Goal: Information Seeking & Learning: Learn about a topic

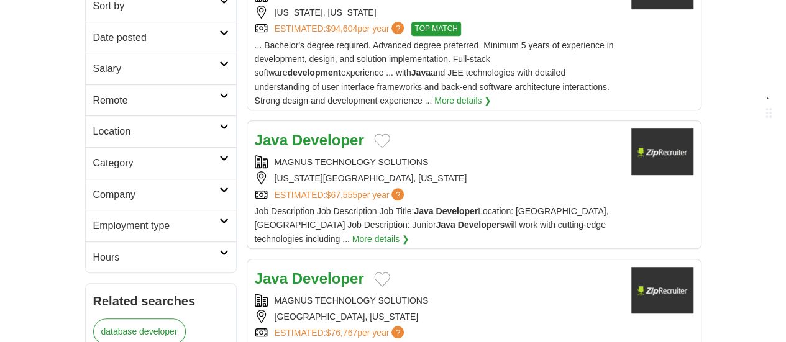
scroll to position [329, 0]
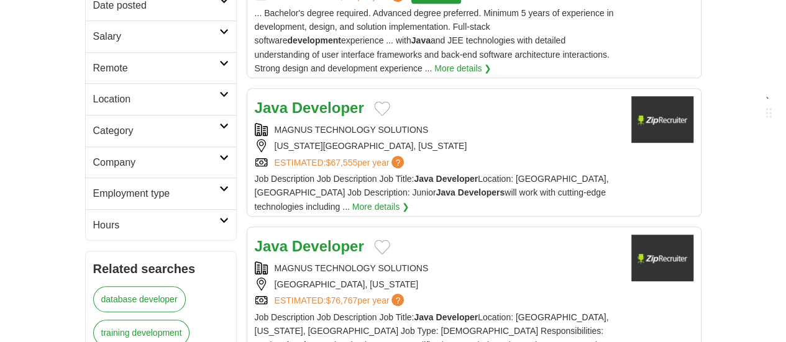
click at [324, 262] on div "MAGNUS TECHNOLOGY SOLUTIONS" at bounding box center [438, 269] width 367 height 14
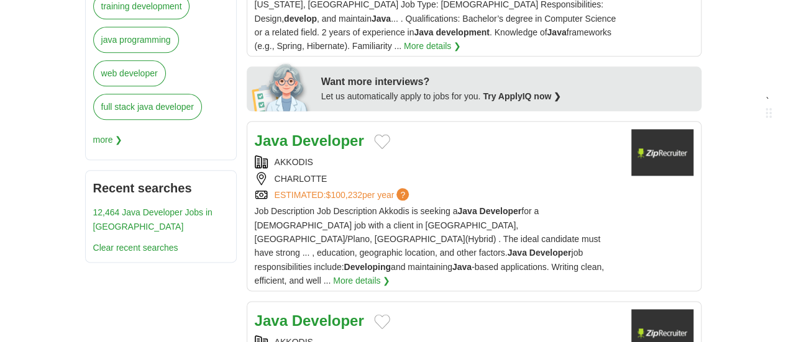
scroll to position [657, 0]
click at [305, 206] on span "Job Description Job Description Akkodis is seeking a Java Developer for a Contr…" at bounding box center [429, 246] width 349 height 80
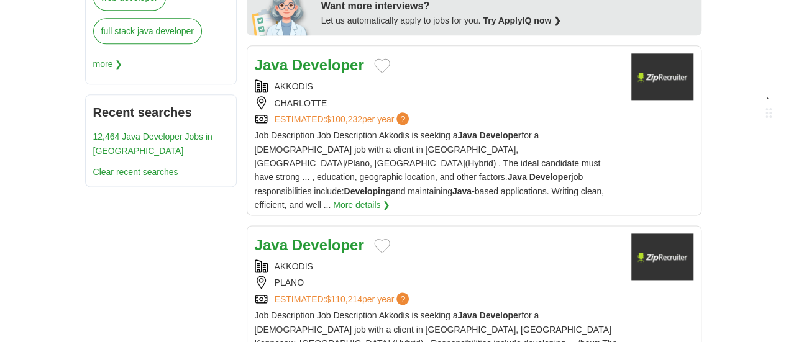
scroll to position [734, 0]
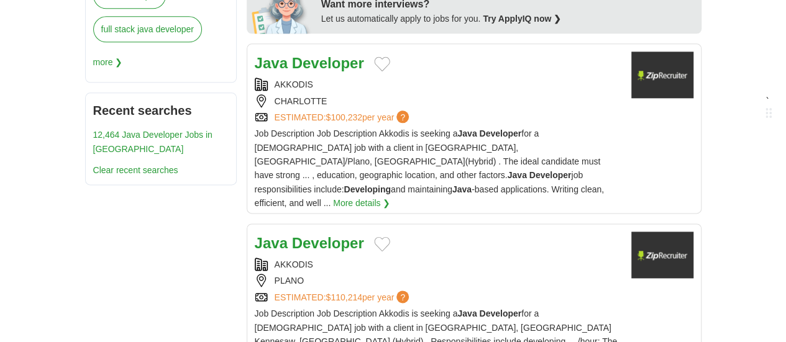
click at [288, 258] on div "AKKODIS" at bounding box center [438, 265] width 367 height 14
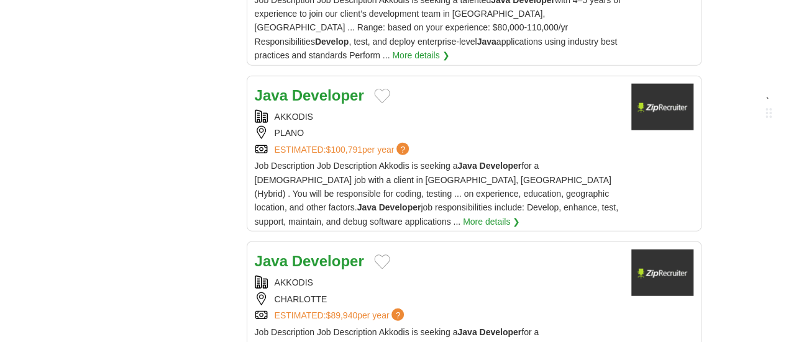
scroll to position [1457, 0]
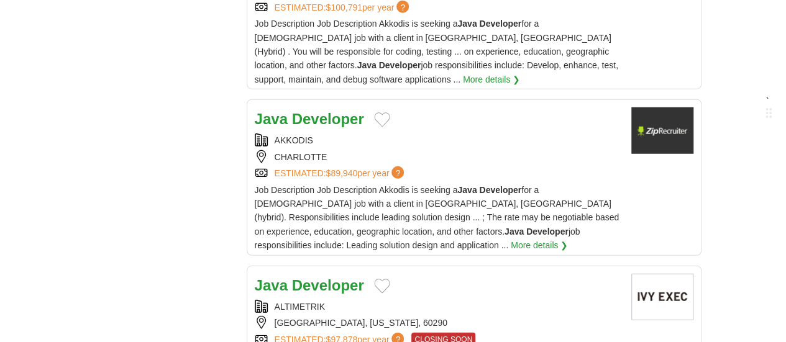
scroll to position [1622, 0]
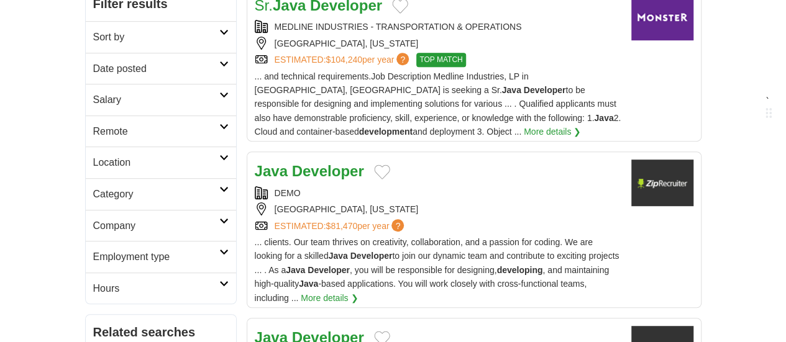
scroll to position [270, 0]
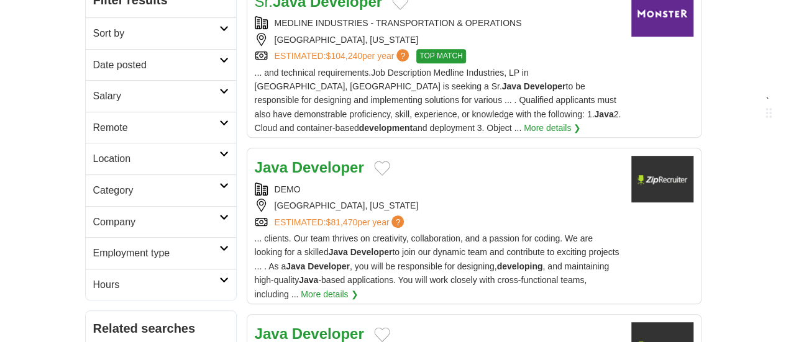
click at [384, 234] on span "... clients. Our team thrives on creativity, collaboration, and a passion for c…" at bounding box center [437, 267] width 365 height 66
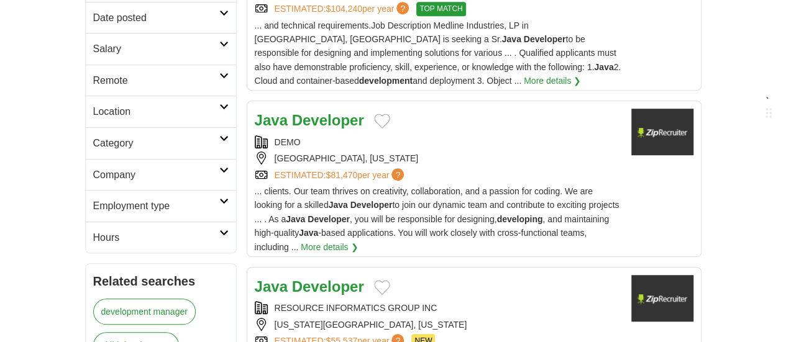
click at [292, 278] on strong "Developer" at bounding box center [328, 286] width 72 height 17
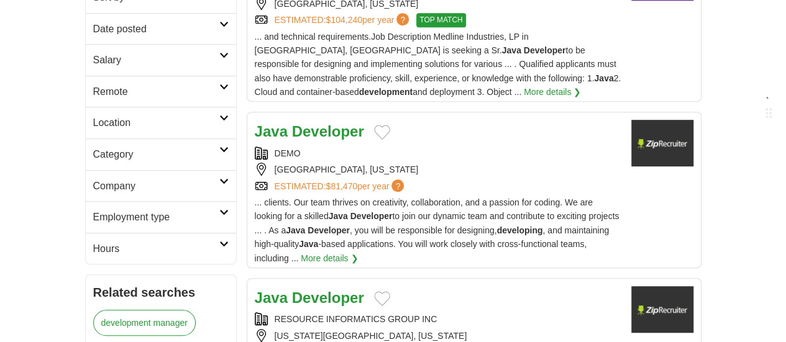
scroll to position [397, 0]
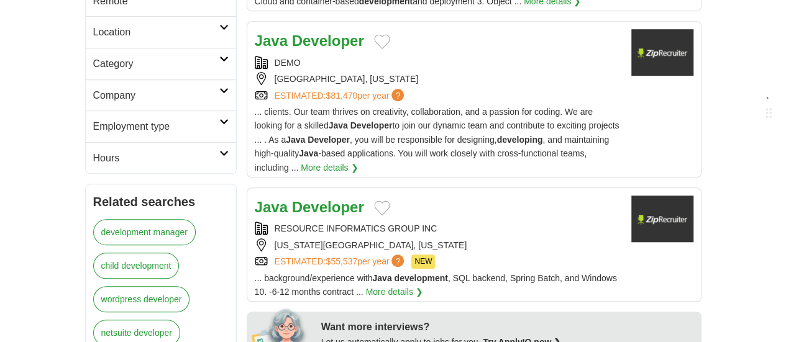
click at [272, 196] on h2 "Java Developer" at bounding box center [309, 208] width 109 height 24
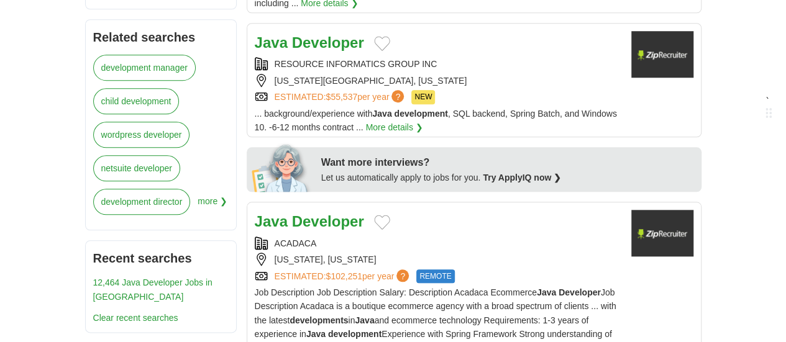
scroll to position [563, 0]
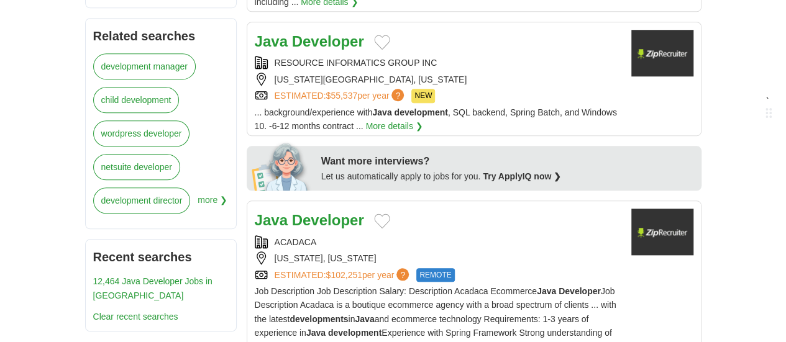
click at [277, 236] on div "ACADACA" at bounding box center [438, 243] width 367 height 14
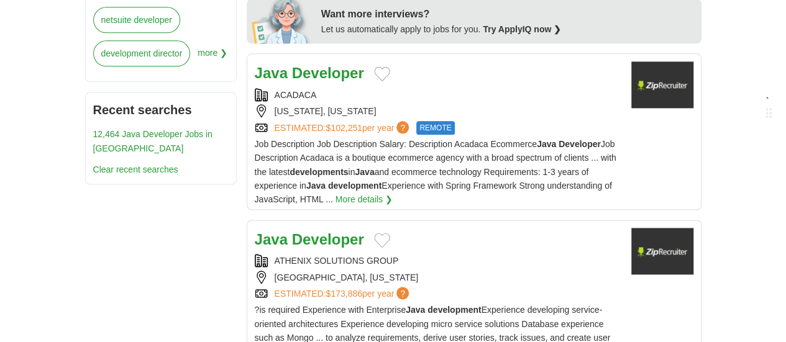
scroll to position [710, 0]
click at [258, 305] on span "?is required Experience with Enterprise Java development Experience developing …" at bounding box center [434, 338] width 358 height 66
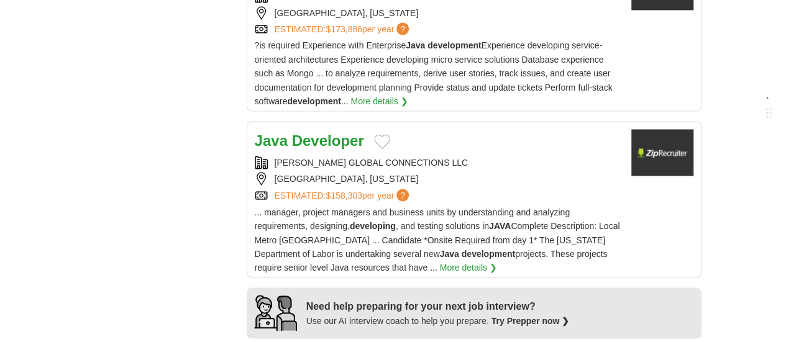
scroll to position [986, 0]
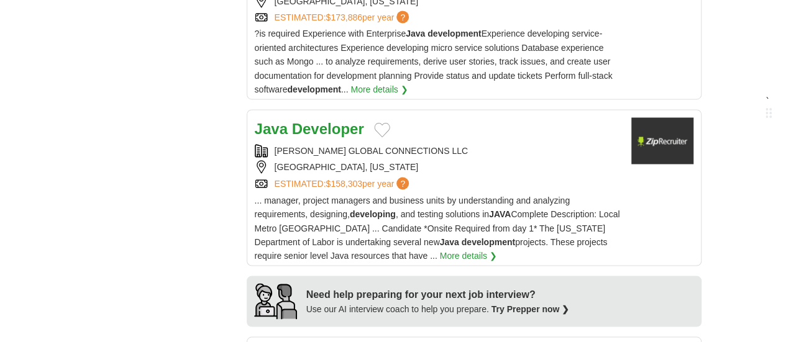
click at [306, 195] on span "... manager, project managers and business units by understanding and analyzing…" at bounding box center [437, 228] width 365 height 66
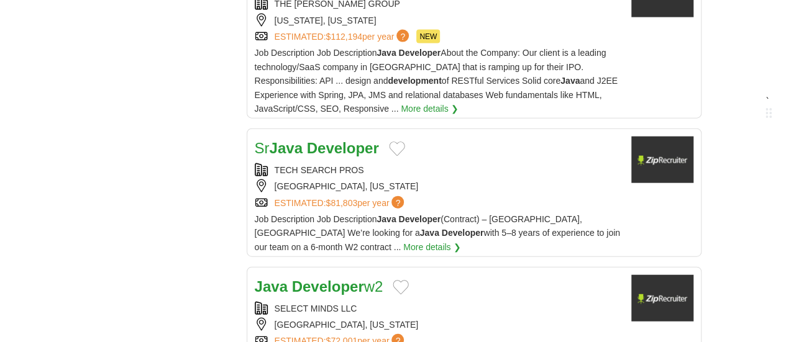
scroll to position [1364, 0]
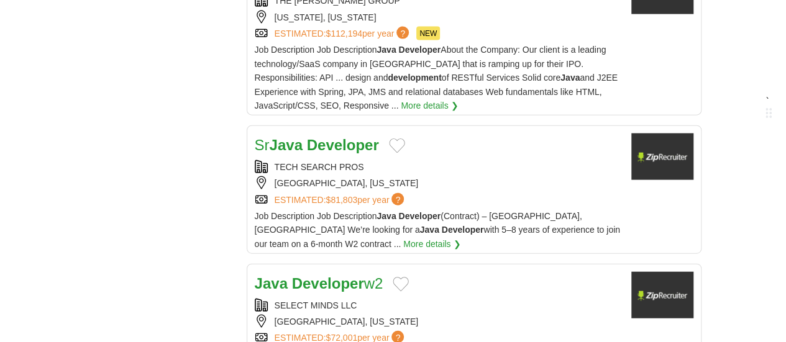
click at [295, 299] on div "SELECT MINDS LLC" at bounding box center [438, 306] width 367 height 14
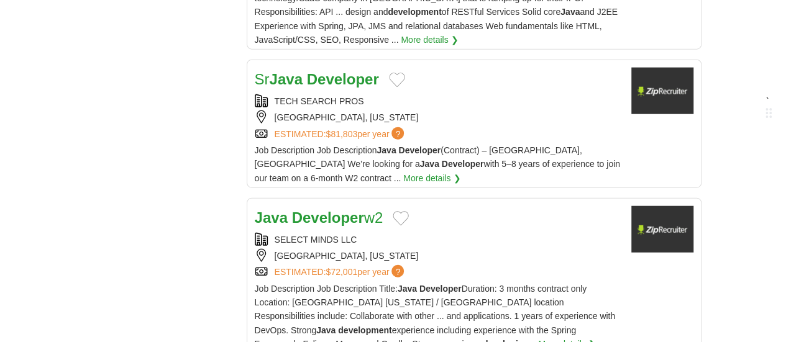
scroll to position [1529, 0]
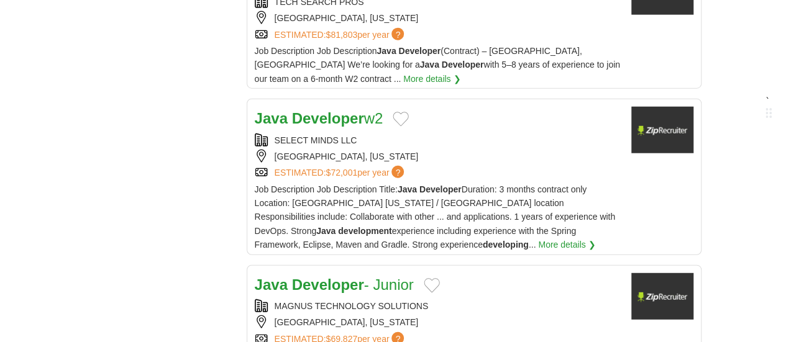
click at [286, 316] on div "SAN JOSE, CALIFORNIA" at bounding box center [438, 323] width 367 height 14
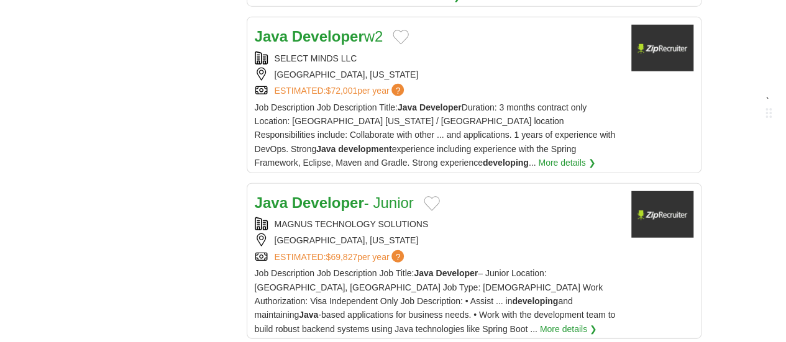
scroll to position [1617, 0]
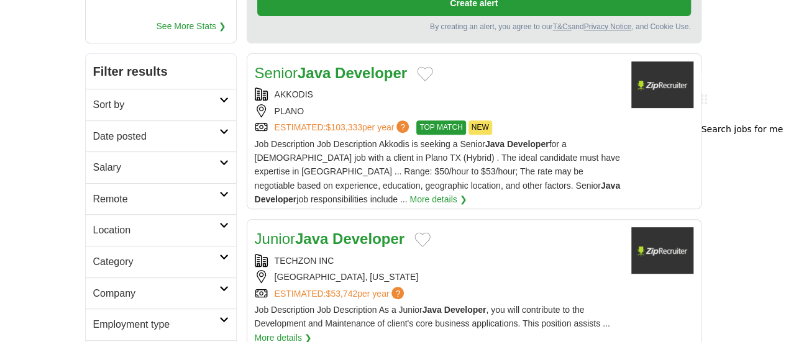
scroll to position [219, 0]
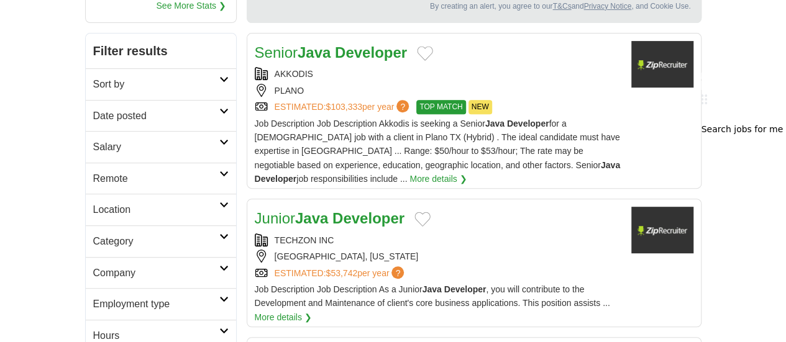
click at [293, 234] on div "TECHZON INC" at bounding box center [438, 241] width 367 height 14
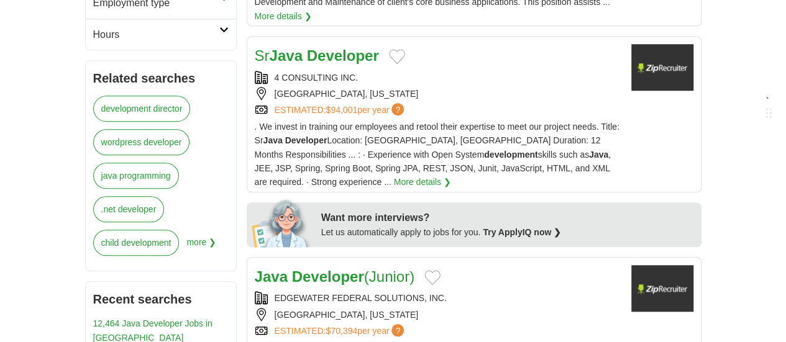
scroll to position [564, 0]
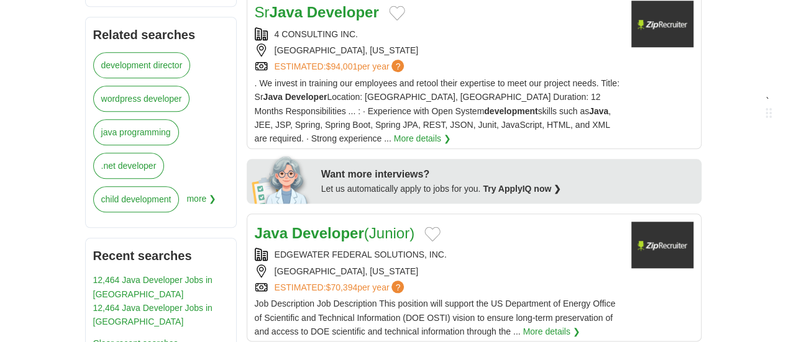
click at [297, 265] on div "OAK RIDGE, TENNESSEE" at bounding box center [438, 272] width 367 height 14
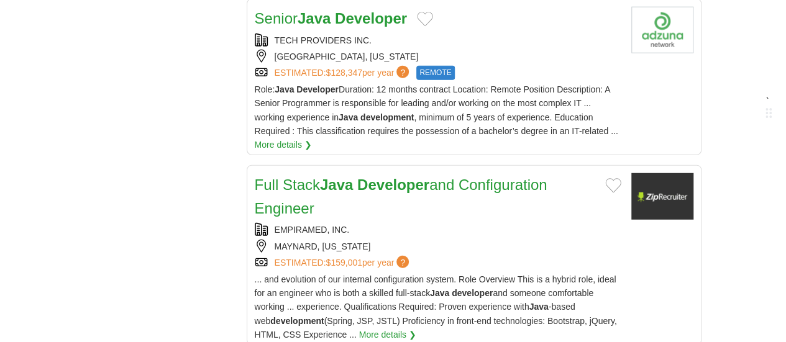
scroll to position [1561, 0]
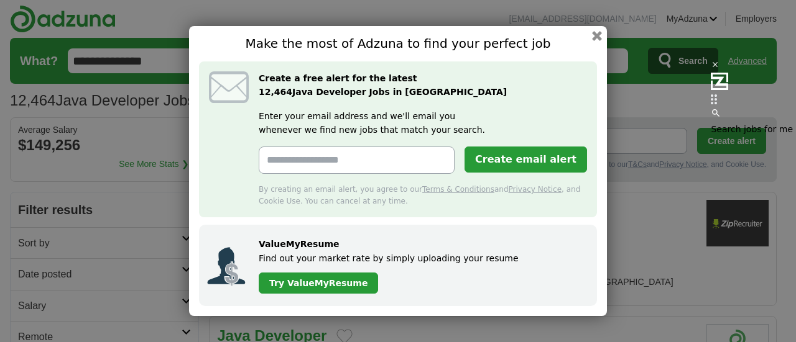
click at [590, 33] on div "Make the most of Adzuna to find your perfect job Create a free alert for the la…" at bounding box center [398, 171] width 418 height 290
click at [592, 34] on button "button" at bounding box center [597, 36] width 14 height 14
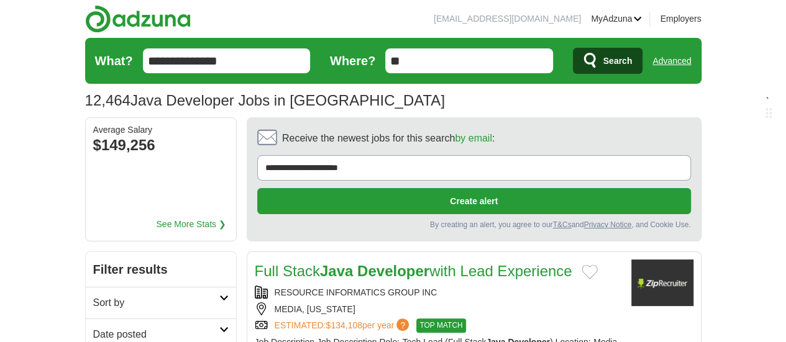
click at [180, 295] on h2 "Sort by" at bounding box center [156, 303] width 126 height 16
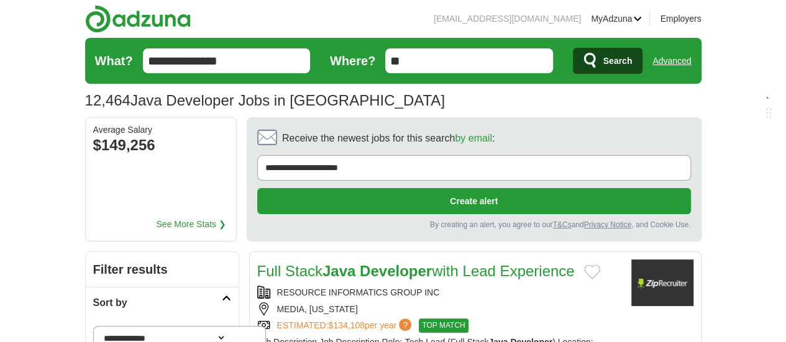
click at [180, 295] on h2 "Sort by" at bounding box center [157, 303] width 129 height 16
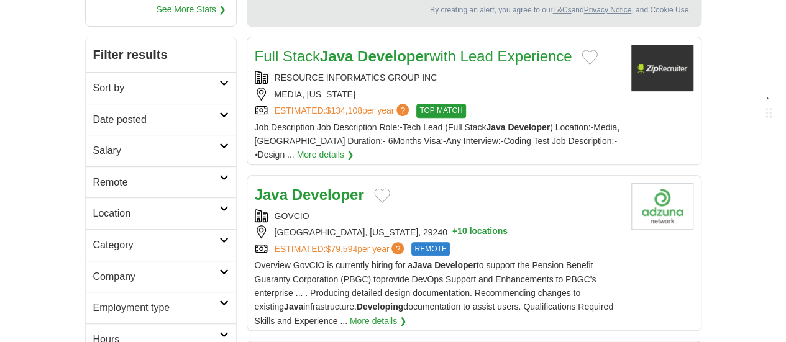
scroll to position [217, 0]
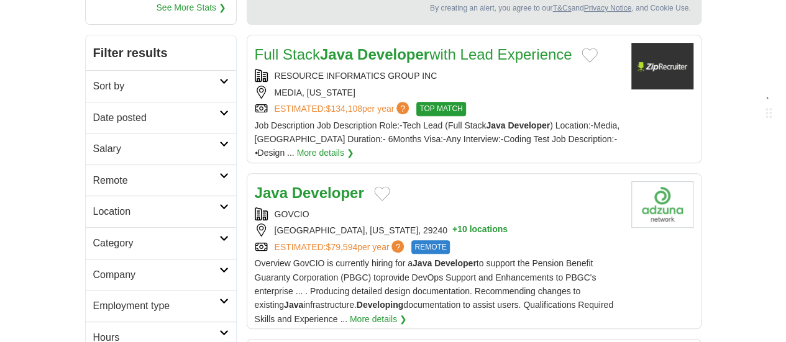
click at [180, 298] on h2 "Employment type" at bounding box center [156, 306] width 126 height 16
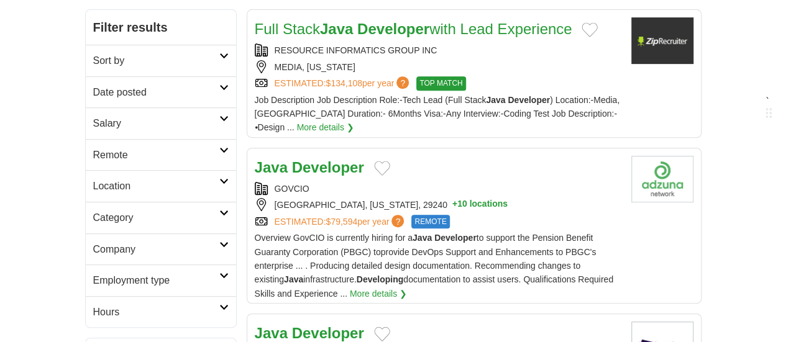
scroll to position [240, 0]
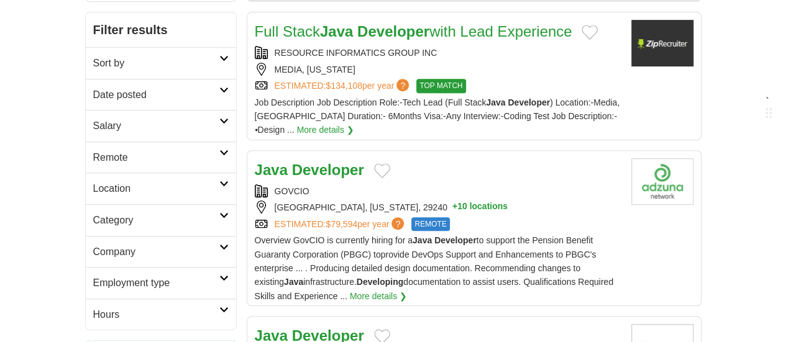
click at [182, 236] on link "Company" at bounding box center [161, 252] width 150 height 32
click at [182, 213] on h2 "Category" at bounding box center [156, 221] width 126 height 16
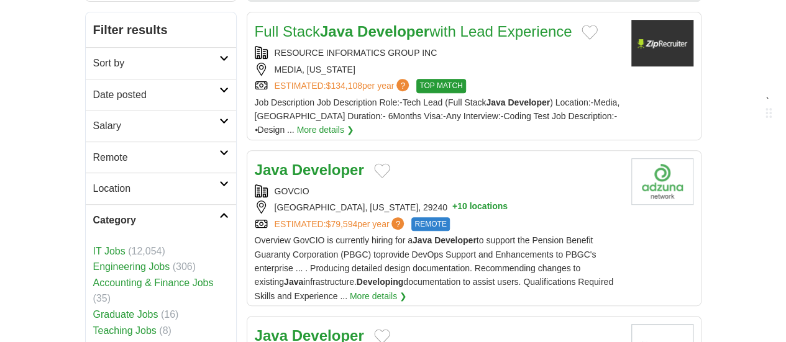
click at [182, 213] on h2 "Category" at bounding box center [156, 221] width 126 height 16
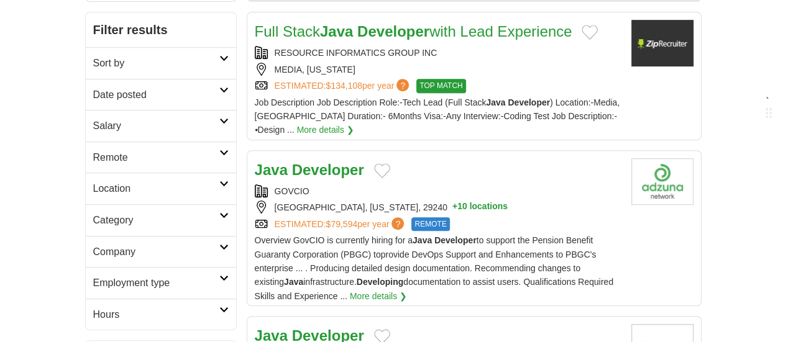
click at [180, 181] on h2 "Location" at bounding box center [156, 189] width 126 height 16
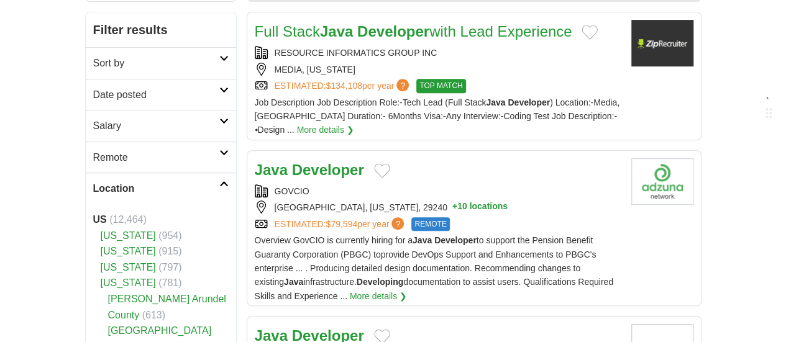
click at [180, 181] on h2 "Location" at bounding box center [156, 189] width 126 height 16
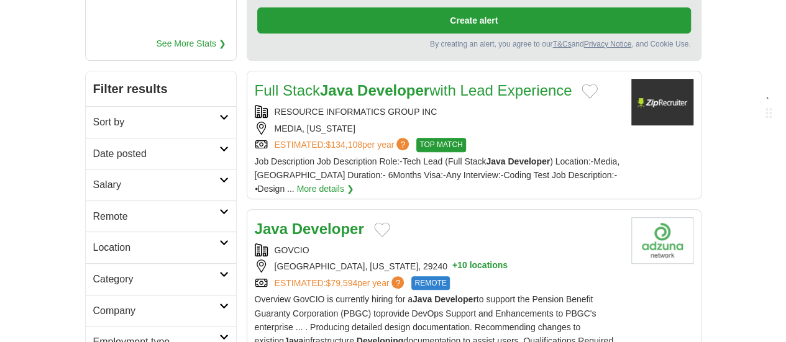
scroll to position [172, 0]
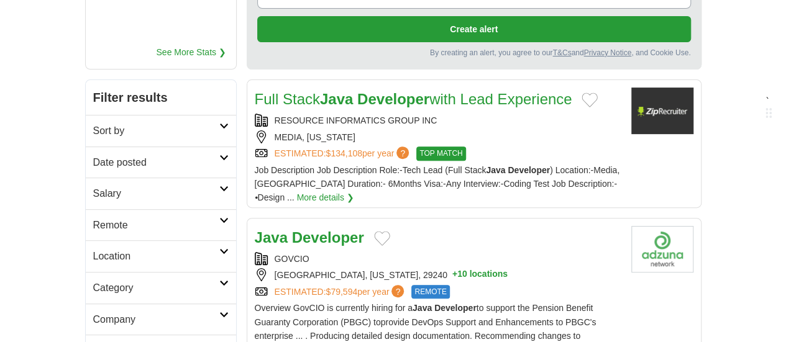
click at [186, 115] on link "Sort by" at bounding box center [161, 131] width 150 height 32
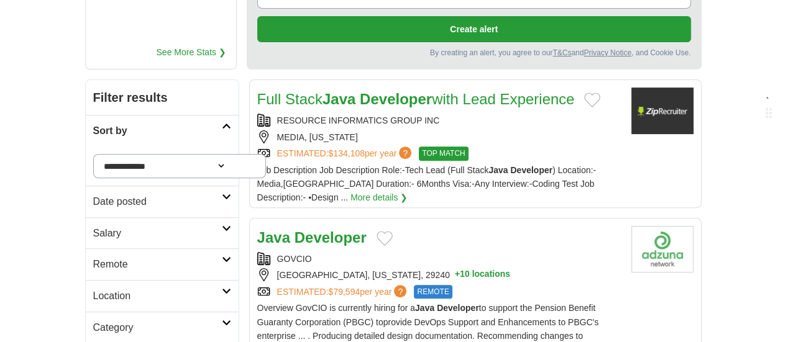
click at [186, 115] on link "Sort by" at bounding box center [162, 131] width 153 height 32
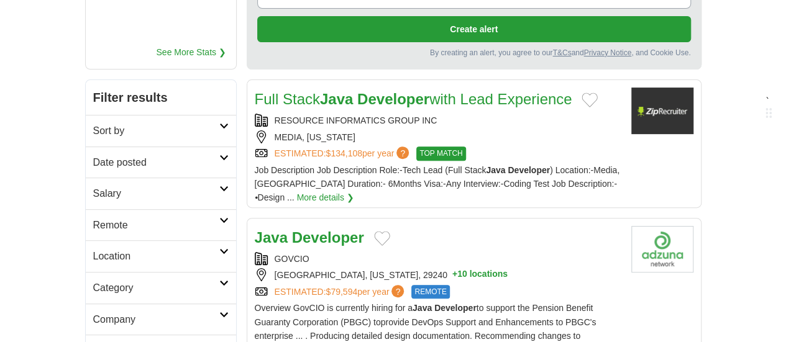
scroll to position [207, 0]
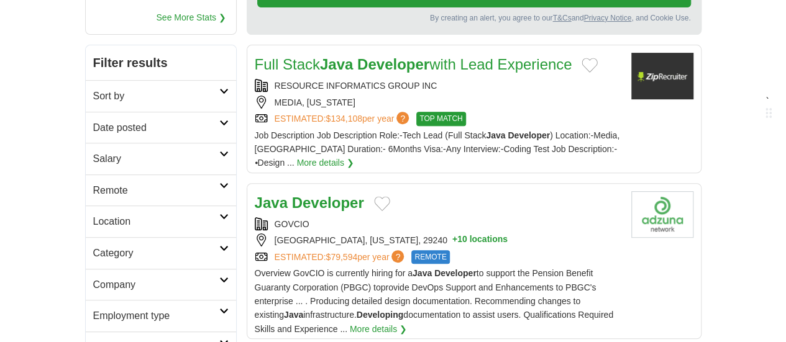
click at [334, 191] on div "Java Developer" at bounding box center [438, 203] width 367 height 24
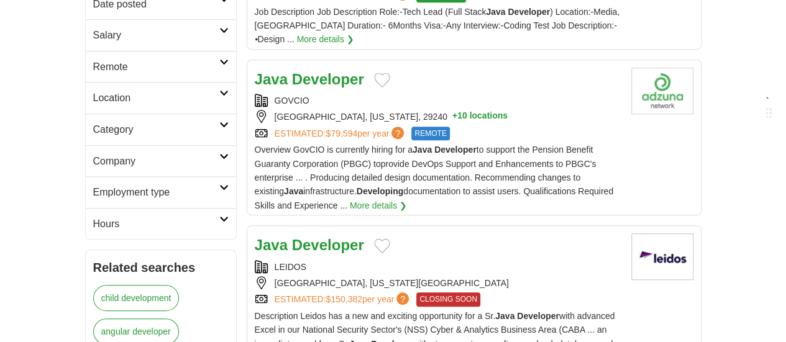
scroll to position [333, 0]
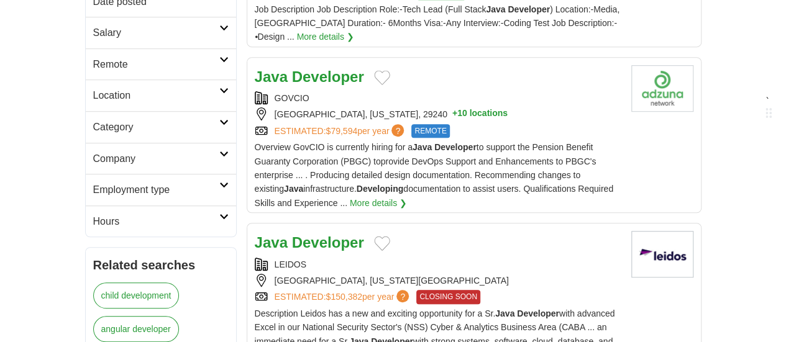
click at [388, 258] on div "LEIDOS BETHESDA, MARYLAND, 20814 ESTIMATED: $150,382 per year ? CLOSING SOON" at bounding box center [438, 281] width 367 height 47
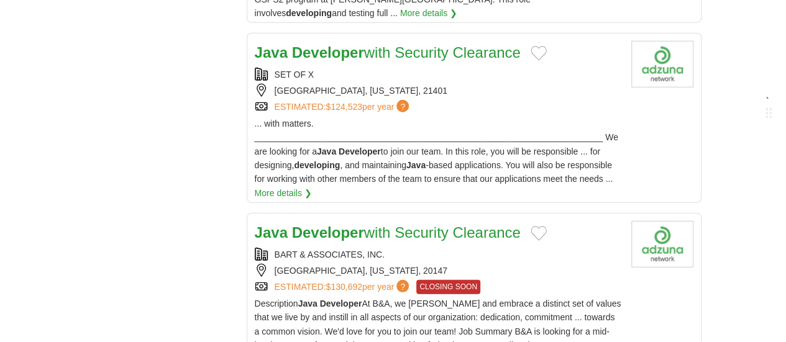
scroll to position [1661, 0]
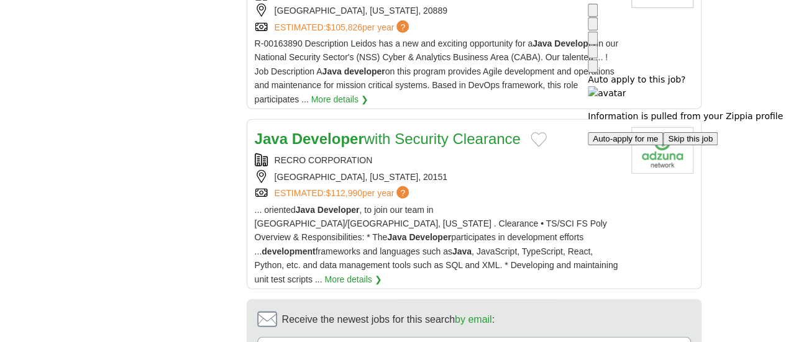
scroll to position [1694, 0]
